Goal: Task Accomplishment & Management: Manage account settings

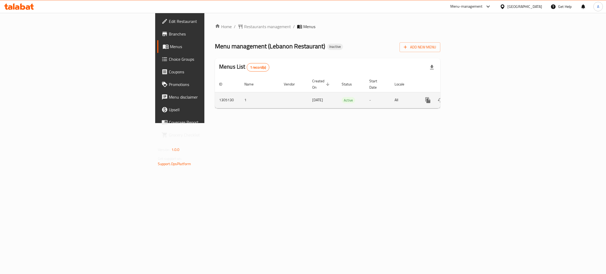
click at [469, 97] on icon "enhanced table" at bounding box center [465, 100] width 6 height 6
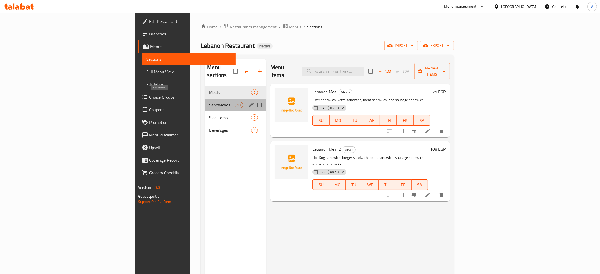
click at [209, 102] on span "Sandwiches" at bounding box center [221, 105] width 25 height 6
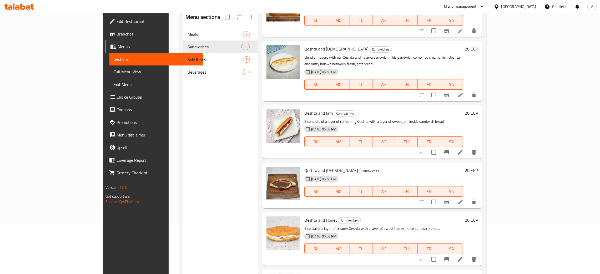
scroll to position [74, 0]
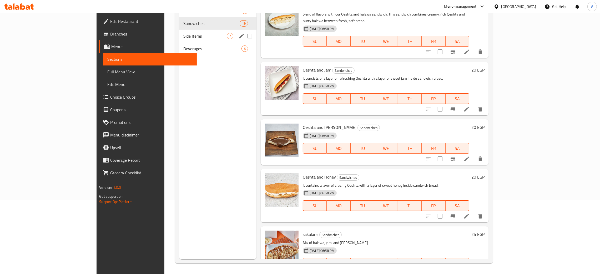
click at [186, 40] on div "Side Items 7" at bounding box center [217, 36] width 77 height 13
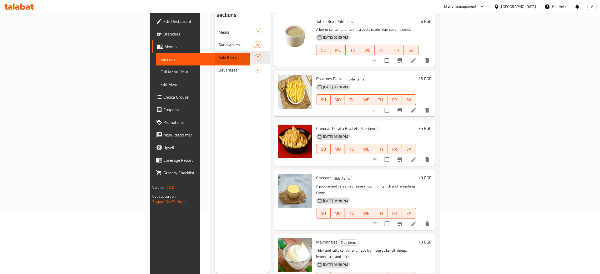
scroll to position [74, 0]
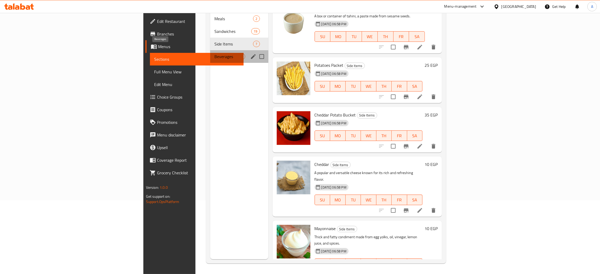
click at [214, 53] on span "Beverages" at bounding box center [226, 56] width 24 height 6
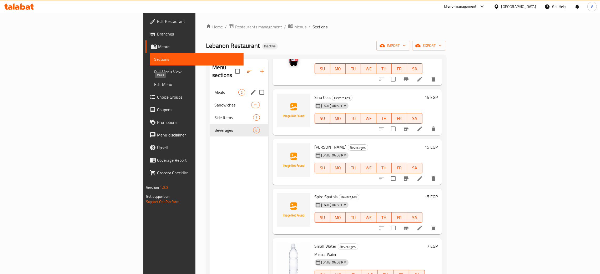
click at [214, 89] on span "Meals" at bounding box center [226, 92] width 24 height 6
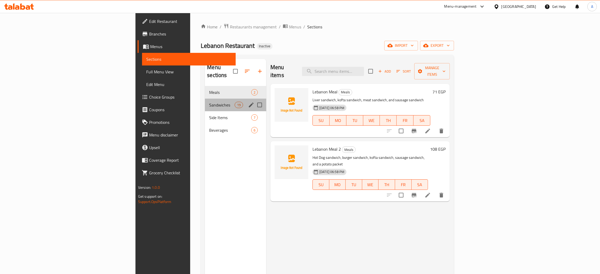
click at [205, 99] on div "Sandwiches 19" at bounding box center [235, 105] width 61 height 13
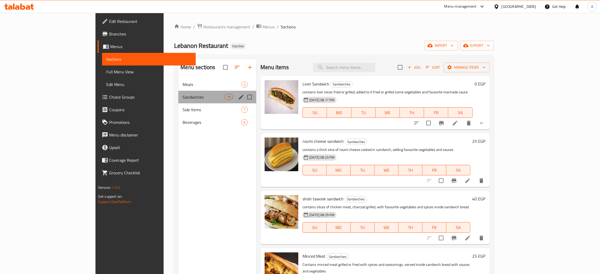
click at [178, 103] on div "Sandwiches 19" at bounding box center [217, 97] width 78 height 13
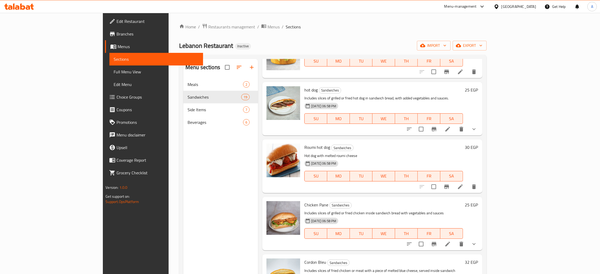
scroll to position [473, 0]
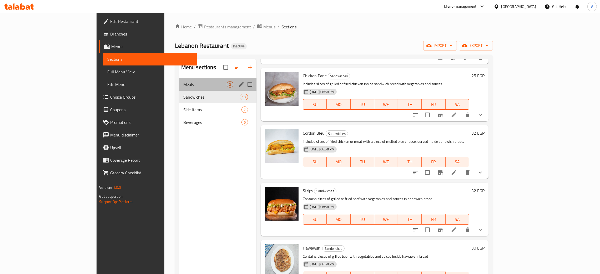
click at [179, 89] on div "Meals 2" at bounding box center [217, 84] width 77 height 13
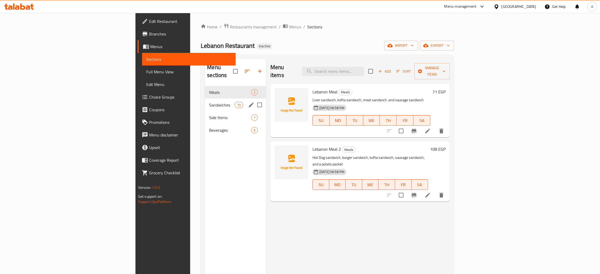
click at [209, 102] on span "Sandwiches" at bounding box center [221, 105] width 25 height 6
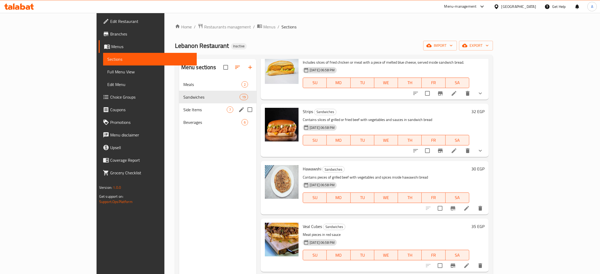
click at [179, 105] on div "Side Items 7" at bounding box center [217, 109] width 77 height 13
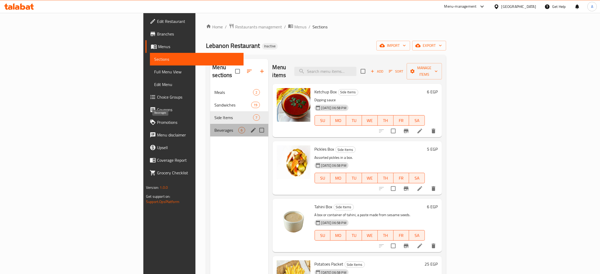
click at [214, 127] on span "Beverages" at bounding box center [226, 130] width 24 height 6
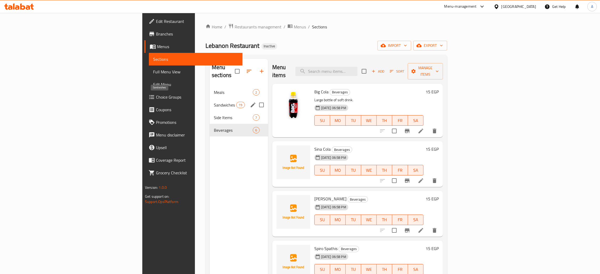
click at [214, 102] on span "Sandwiches" at bounding box center [225, 105] width 22 height 6
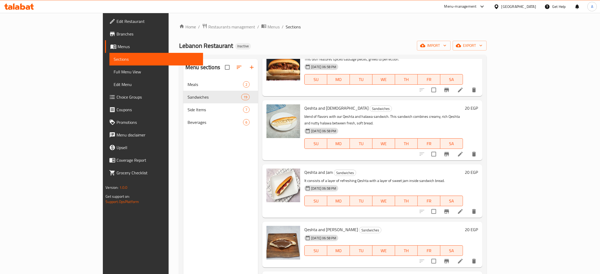
scroll to position [814, 0]
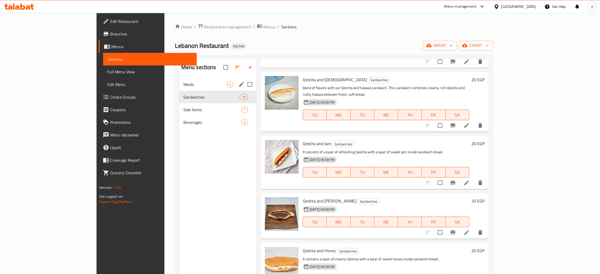
click at [183, 82] on span "Meals" at bounding box center [204, 84] width 43 height 6
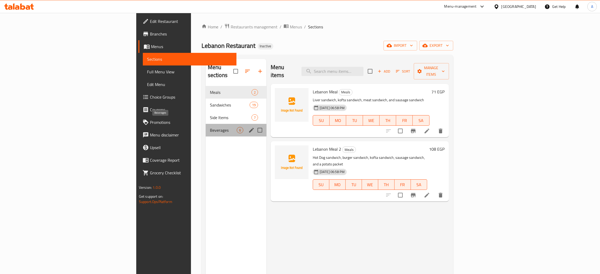
click at [210, 127] on span "Beverages" at bounding box center [223, 130] width 27 height 6
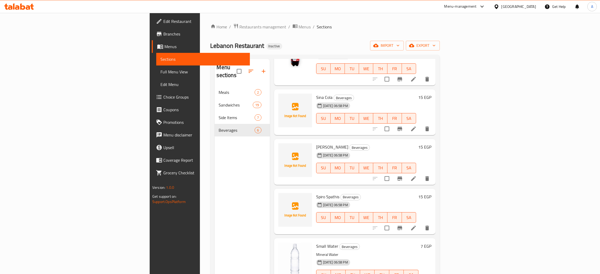
click at [532, 8] on div "Egypt" at bounding box center [518, 7] width 35 height 6
click at [471, 139] on div "[GEOGRAPHIC_DATA]" at bounding box center [478, 138] width 35 height 6
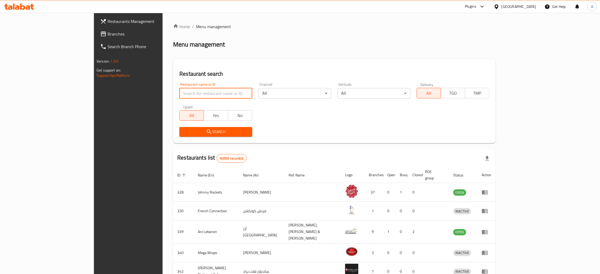
click at [186, 91] on input "search" at bounding box center [215, 93] width 73 height 11
paste input "Harshi sweets and salt"
type input "Harshi sweets and salt"
click button "Search" at bounding box center [215, 132] width 73 height 10
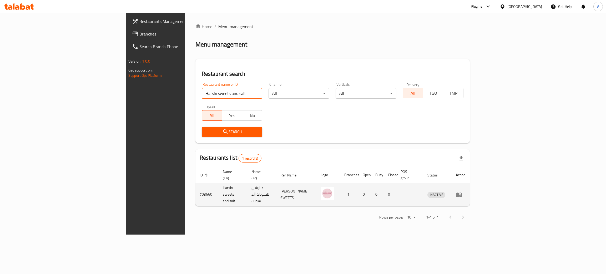
click at [462, 192] on icon "enhanced table" at bounding box center [459, 194] width 6 height 4
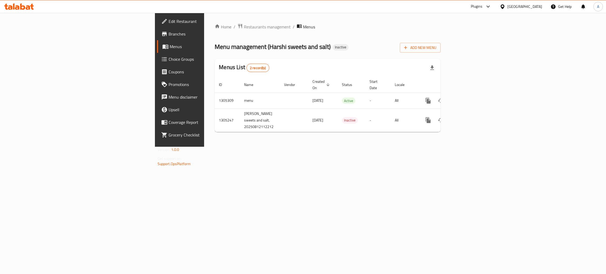
click at [169, 21] on span "Edit Restaurant" at bounding box center [210, 21] width 83 height 6
click at [468, 98] on icon "enhanced table" at bounding box center [466, 100] width 5 height 5
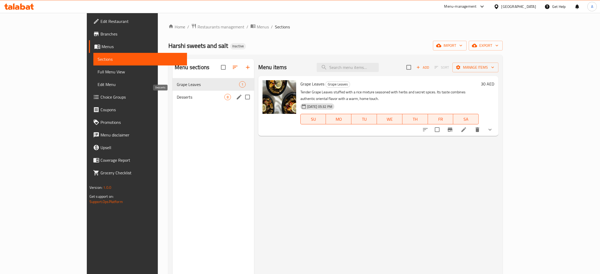
click at [177, 96] on span "Desserts" at bounding box center [201, 97] width 48 height 6
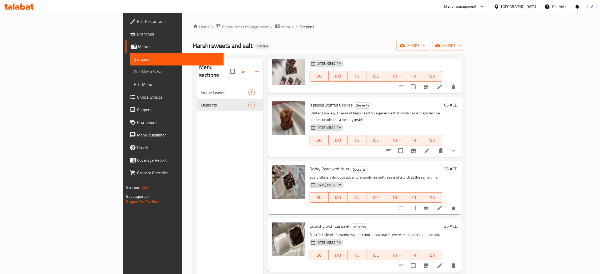
scroll to position [175, 0]
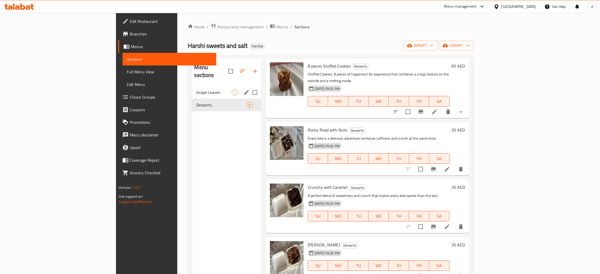
click at [192, 88] on div "Grape Leaves 1" at bounding box center [226, 92] width 69 height 13
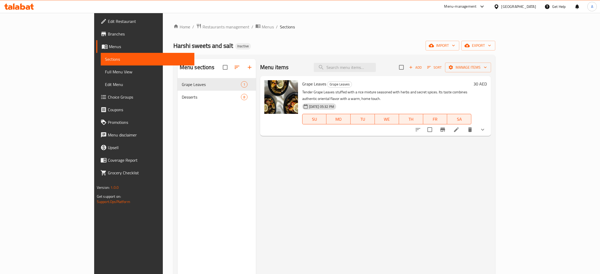
click at [108, 22] on span "Edit Restaurant" at bounding box center [149, 21] width 82 height 6
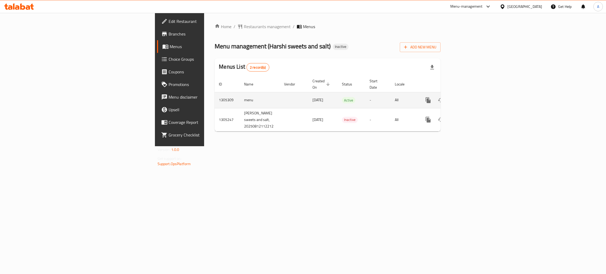
click at [468, 98] on icon "enhanced table" at bounding box center [466, 100] width 5 height 5
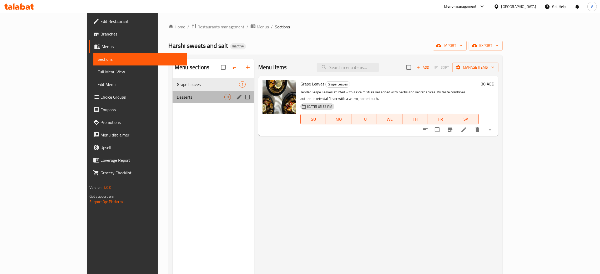
click at [181, 92] on div "Desserts 8" at bounding box center [213, 97] width 82 height 13
